Goal: Task Accomplishment & Management: Use online tool/utility

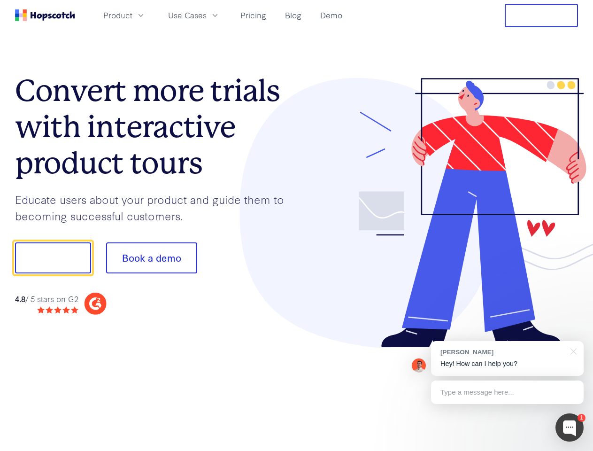
click at [297, 225] on div at bounding box center [438, 213] width 282 height 270
click at [132, 15] on span "Product" at bounding box center [117, 15] width 29 height 12
click at [207, 15] on span "Use Cases" at bounding box center [187, 15] width 38 height 12
click at [541, 15] on button "Free Trial" at bounding box center [541, 15] width 73 height 23
click at [53, 258] on button "Show me!" at bounding box center [53, 257] width 76 height 31
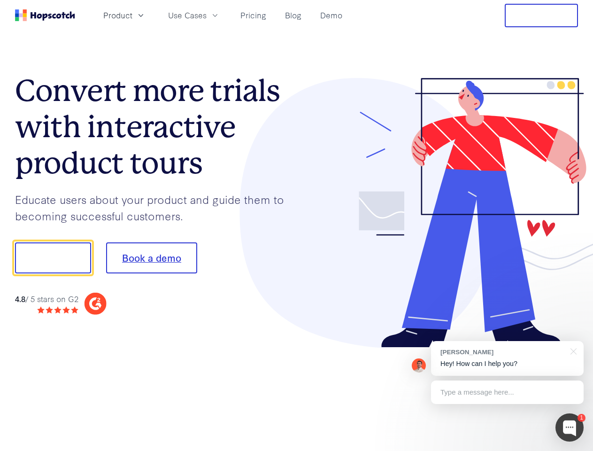
click at [151, 258] on button "Book a demo" at bounding box center [151, 257] width 91 height 31
click at [569, 427] on div at bounding box center [569, 427] width 28 height 28
click at [507, 358] on div "[PERSON_NAME] Hey! How can I help you?" at bounding box center [507, 358] width 153 height 35
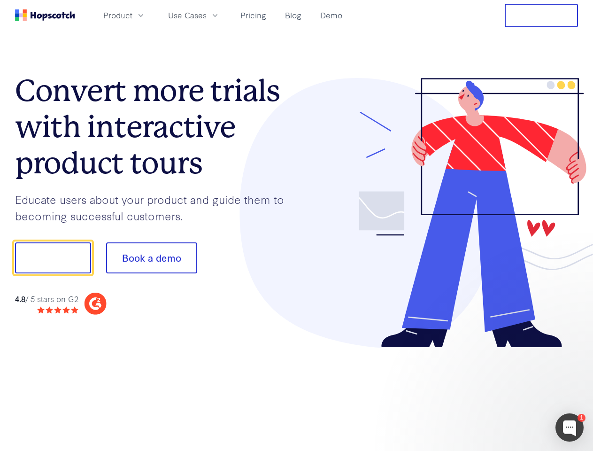
click at [572, 350] on div at bounding box center [496, 256] width 176 height 313
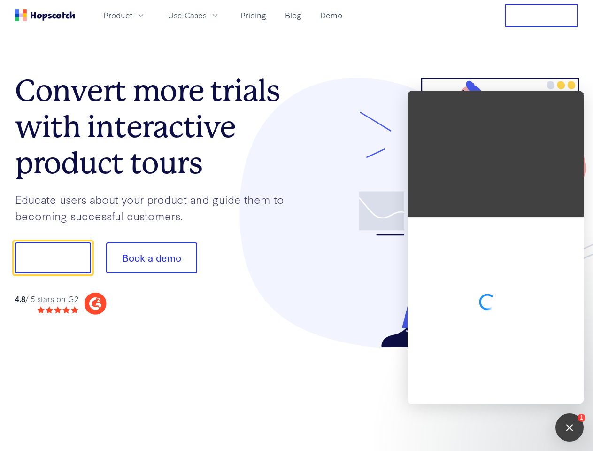
click at [507, 392] on div at bounding box center [496, 309] width 176 height 187
